Goal: Find specific fact: Find contact information

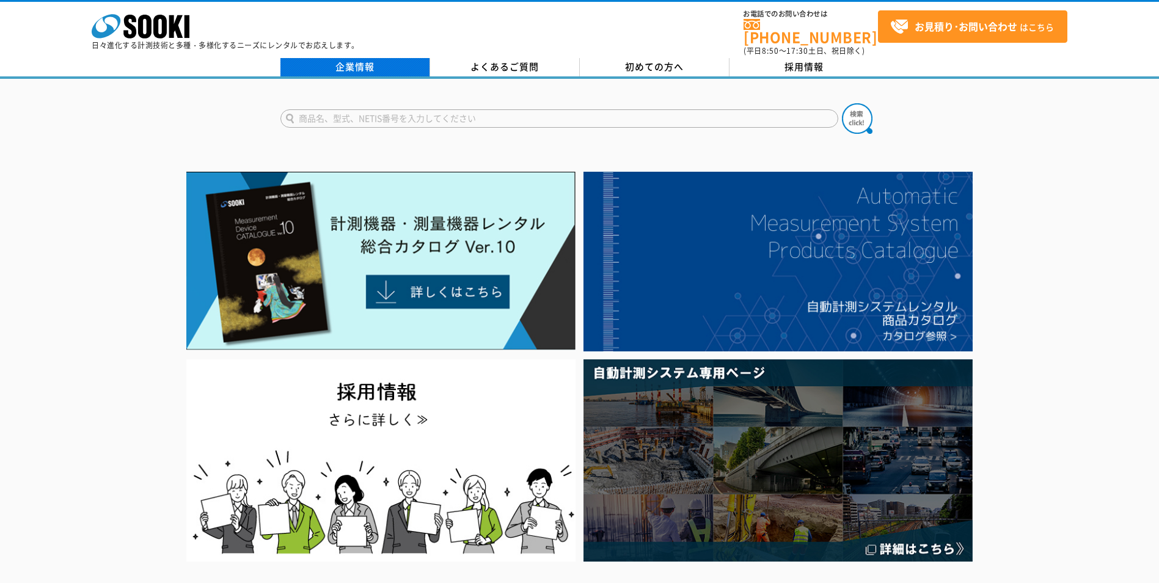
click at [356, 58] on link "企業情報" at bounding box center [356, 67] width 150 height 18
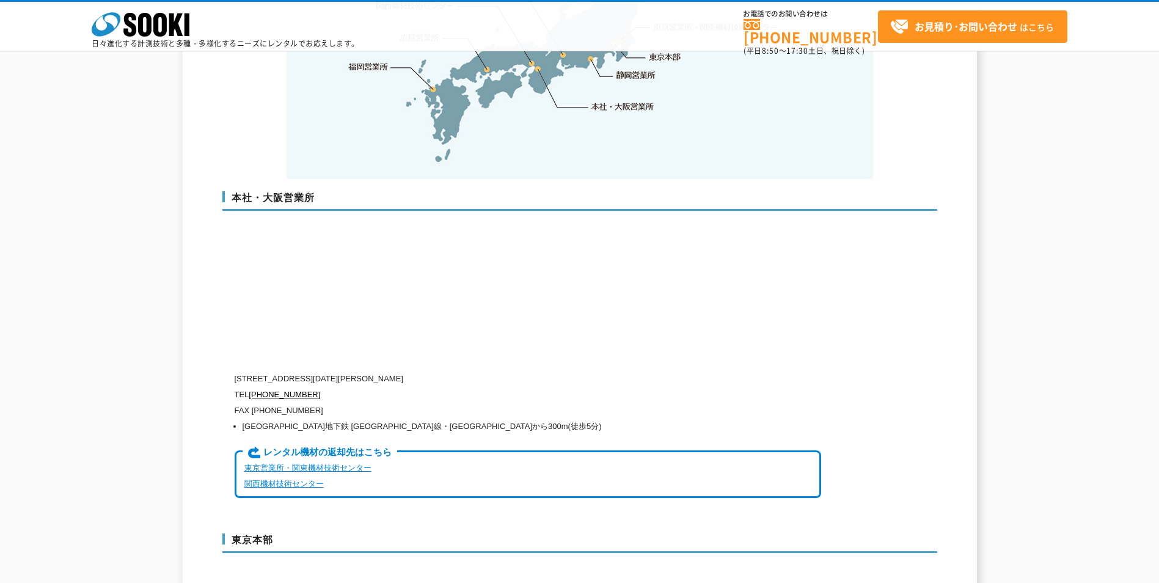
scroll to position [2872, 0]
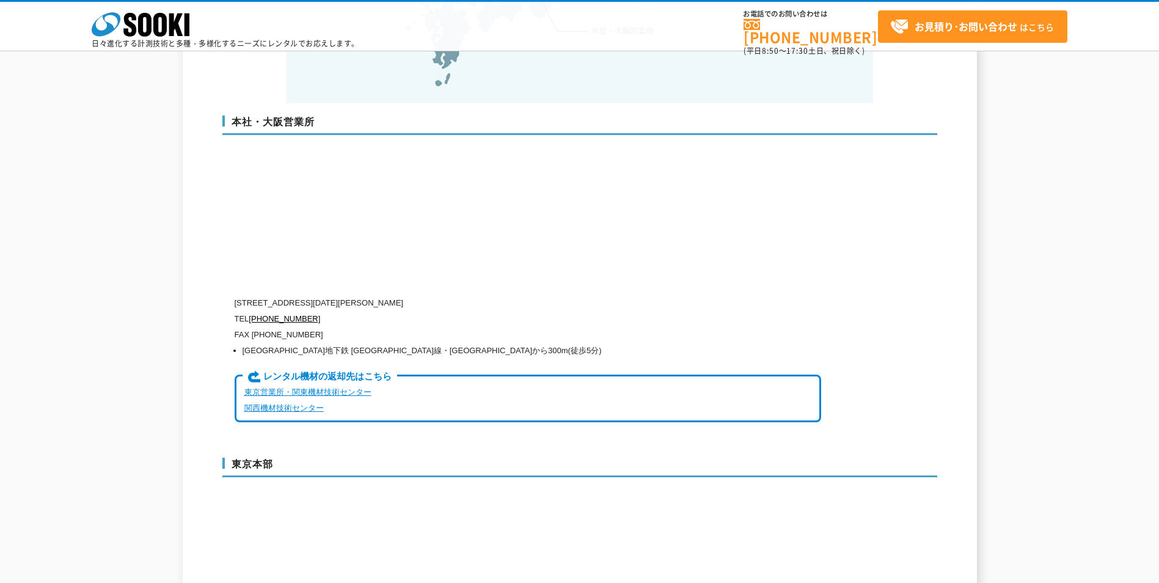
drag, startPoint x: 482, startPoint y: 280, endPoint x: 442, endPoint y: 277, distance: 39.8
click at [442, 295] on p "[STREET_ADDRESS][DATE][PERSON_NAME]" at bounding box center [528, 303] width 587 height 16
drag, startPoint x: 442, startPoint y: 277, endPoint x: 288, endPoint y: 278, distance: 153.4
click at [288, 295] on p "[STREET_ADDRESS][DATE][PERSON_NAME]" at bounding box center [528, 303] width 587 height 16
drag, startPoint x: 288, startPoint y: 278, endPoint x: 326, endPoint y: 279, distance: 37.9
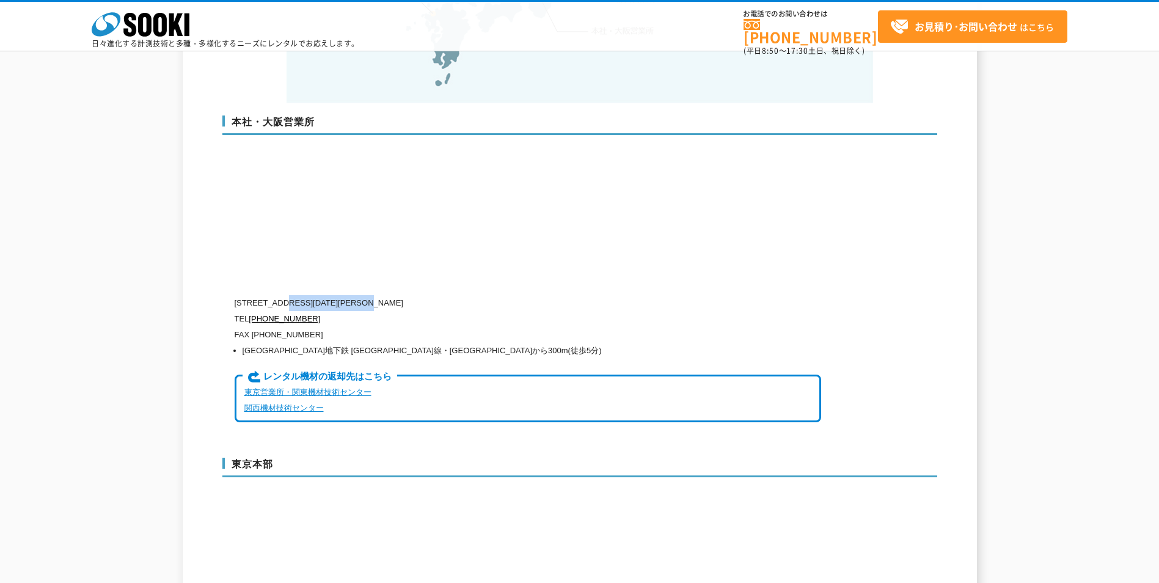
copy p "[STREET_ADDRESS][DATE]"
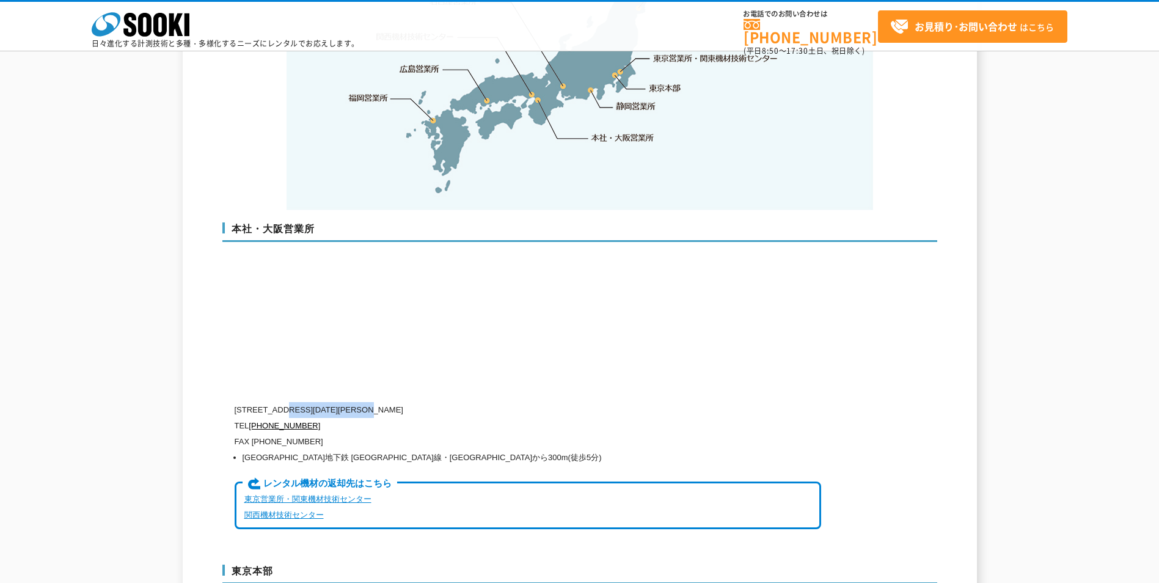
scroll to position [2628, 0]
